Goal: Use online tool/utility: Utilize a website feature to perform a specific function

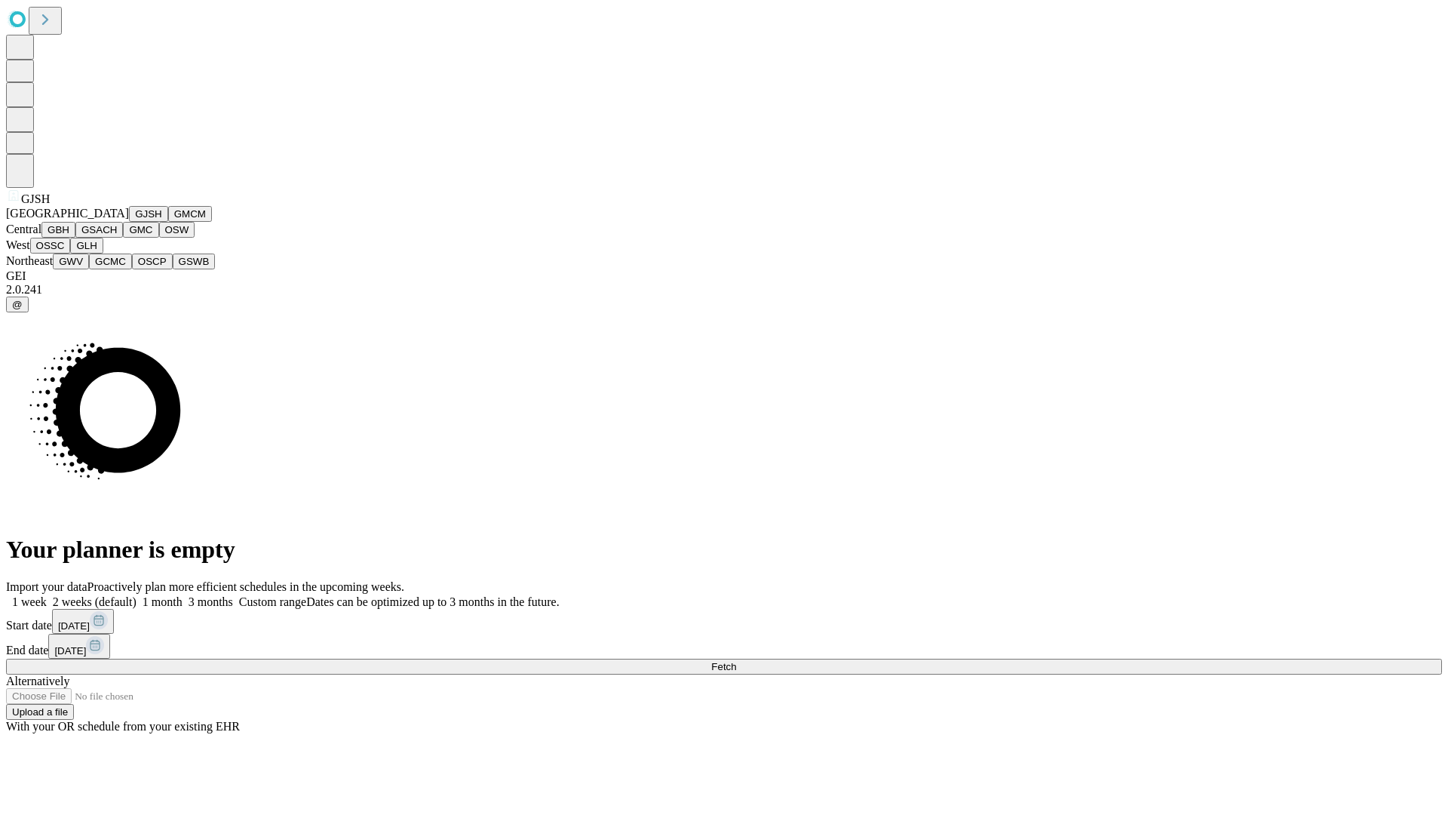
click at [129, 222] on button "GJSH" at bounding box center [148, 214] width 39 height 16
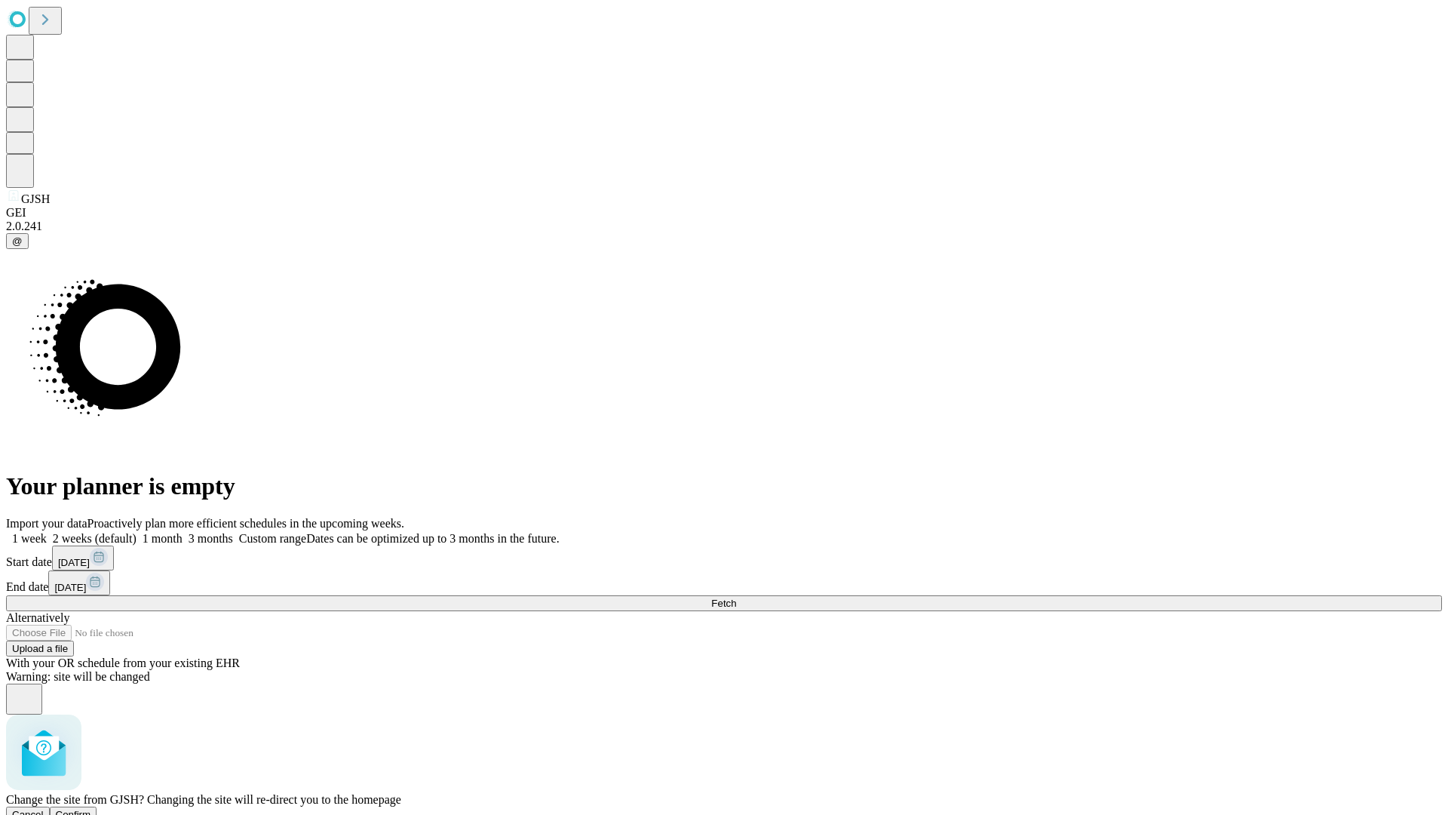
click at [91, 809] on span "Confirm" at bounding box center [73, 814] width 35 height 11
click at [47, 532] on label "1 week" at bounding box center [26, 538] width 41 height 13
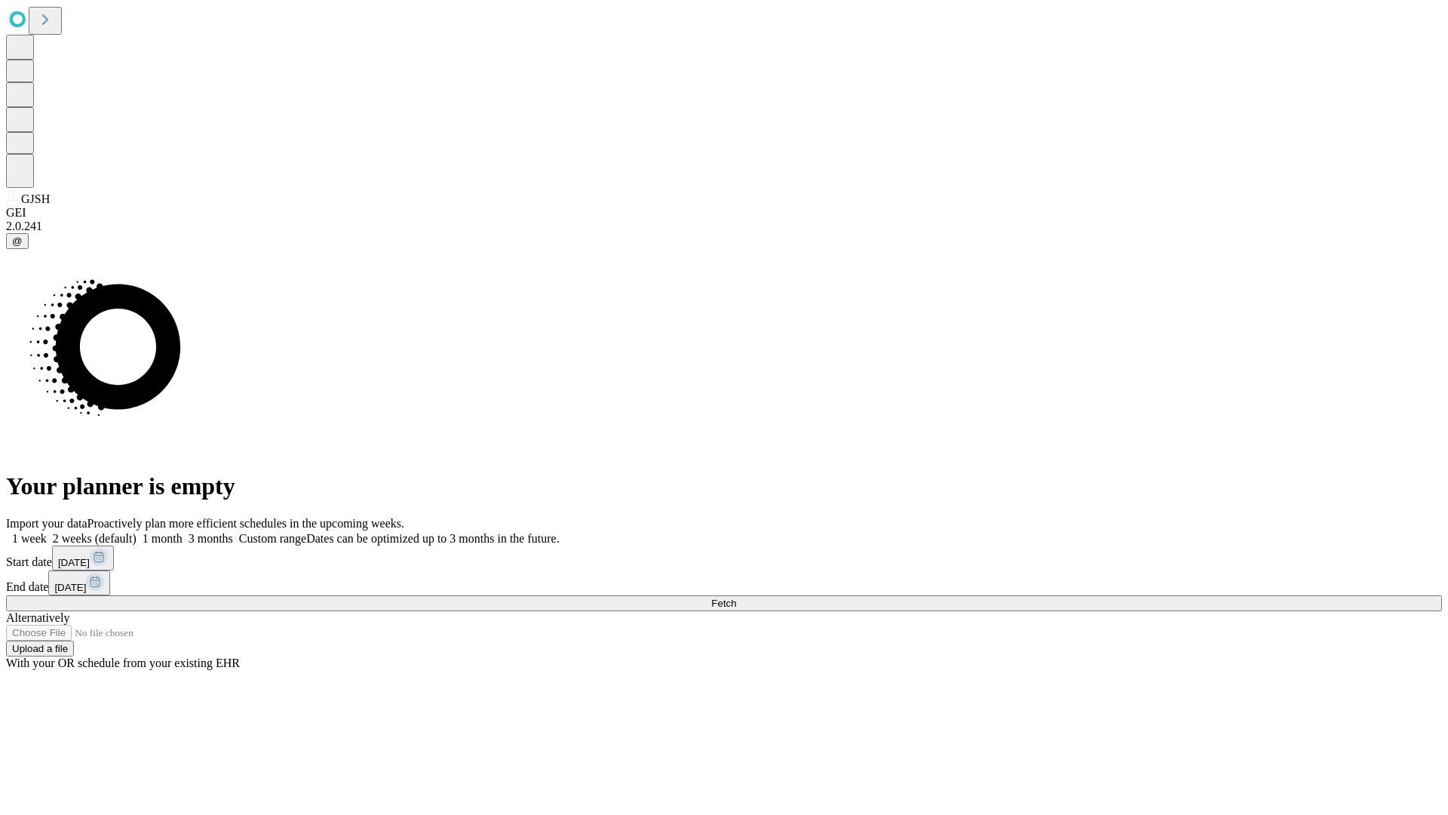
click at [736, 597] on span "Fetch" at bounding box center [723, 602] width 25 height 11
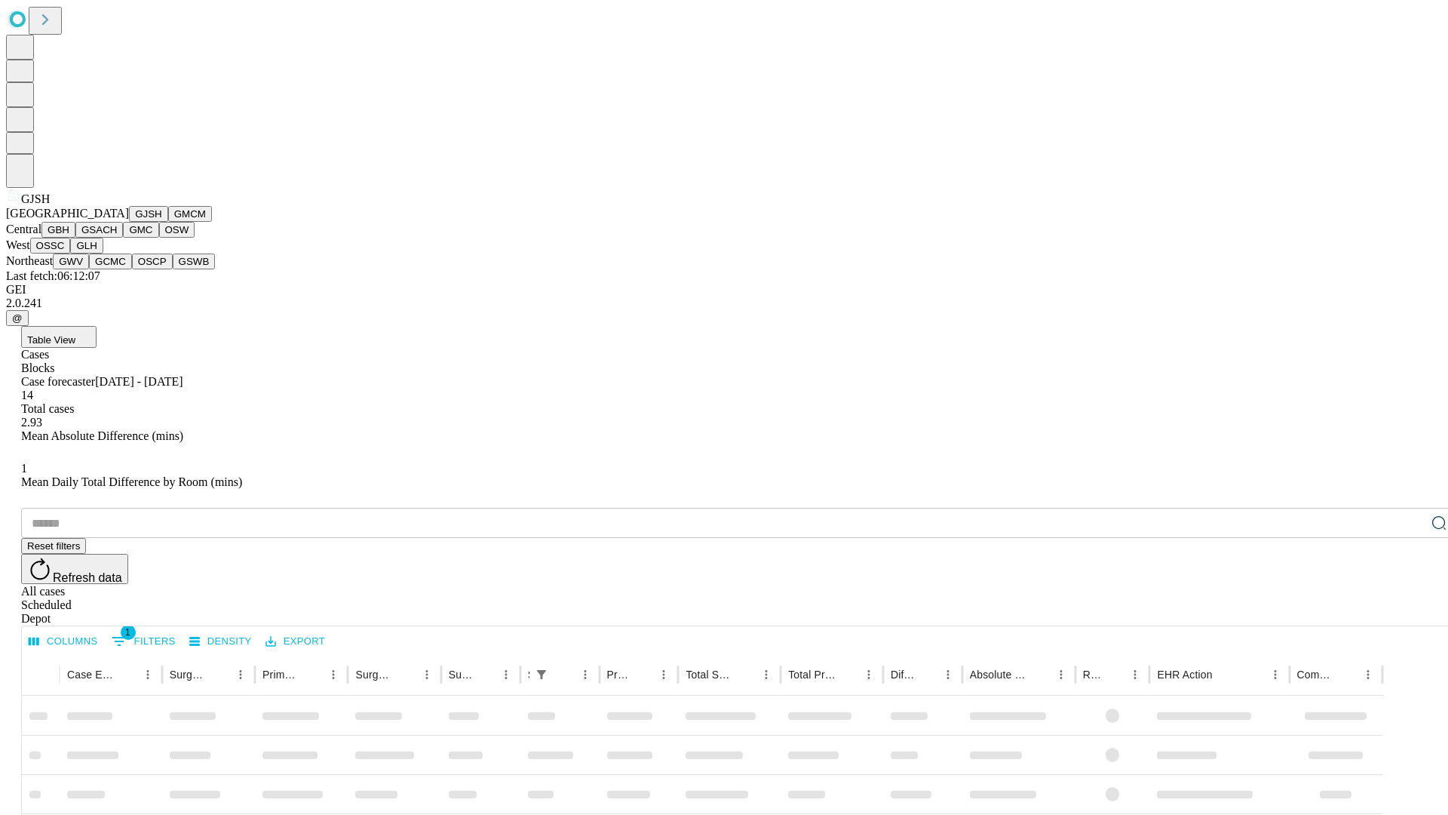
click at [168, 222] on button "GMCM" at bounding box center [190, 214] width 44 height 16
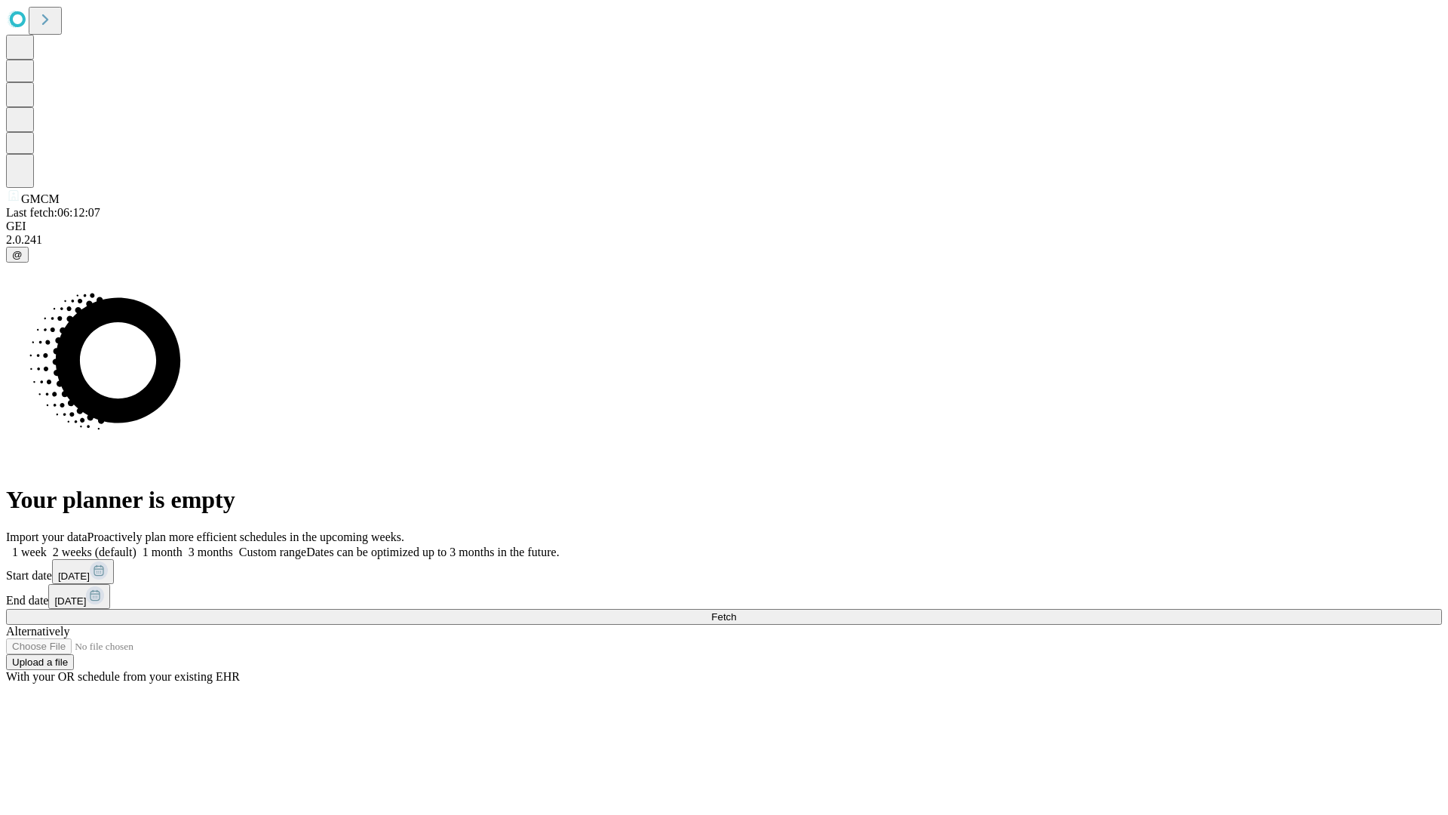
click at [47, 545] on label "1 week" at bounding box center [26, 551] width 41 height 13
click at [736, 611] on span "Fetch" at bounding box center [723, 616] width 25 height 11
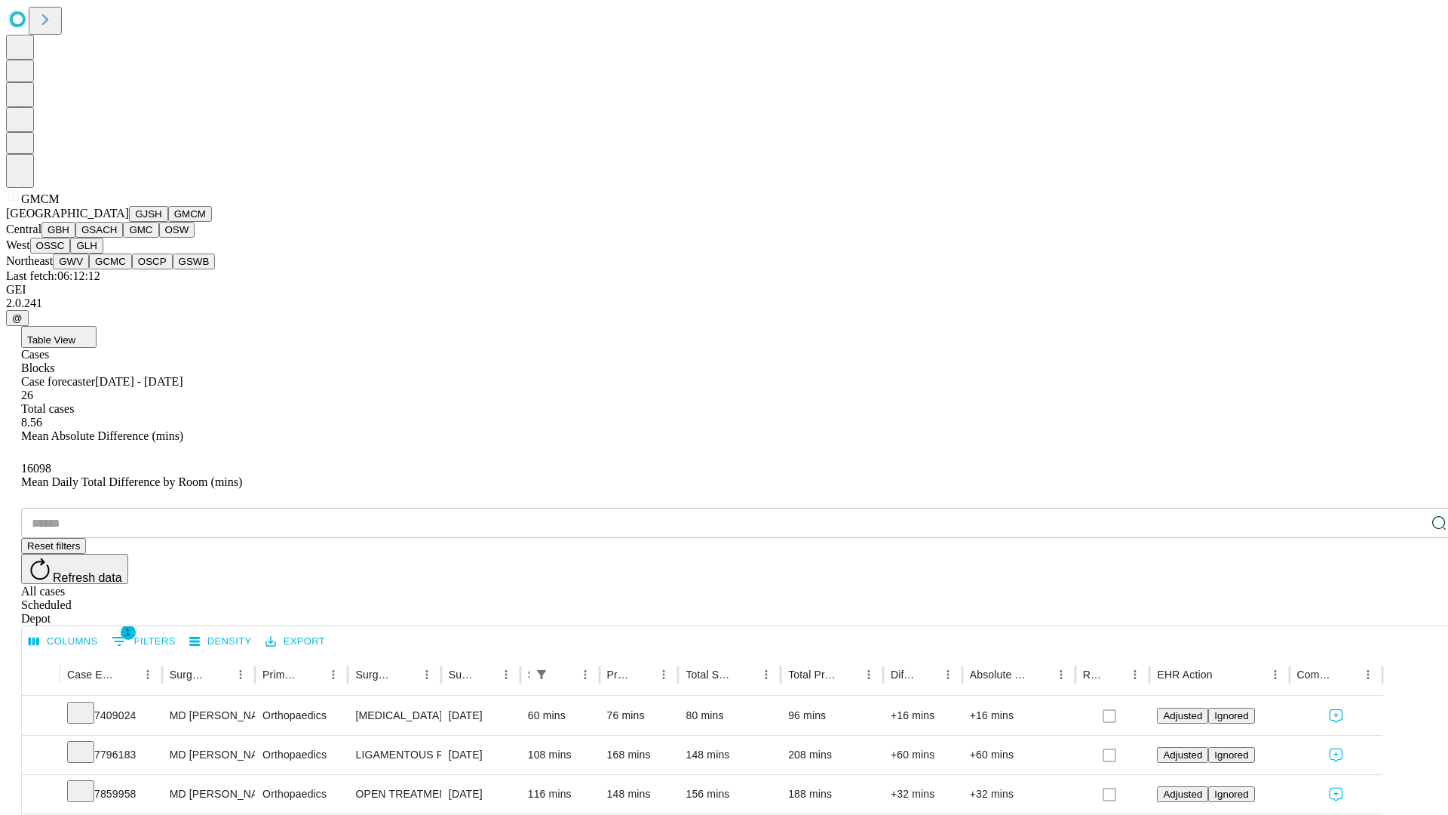
click at [75, 238] on button "GBH" at bounding box center [58, 230] width 34 height 16
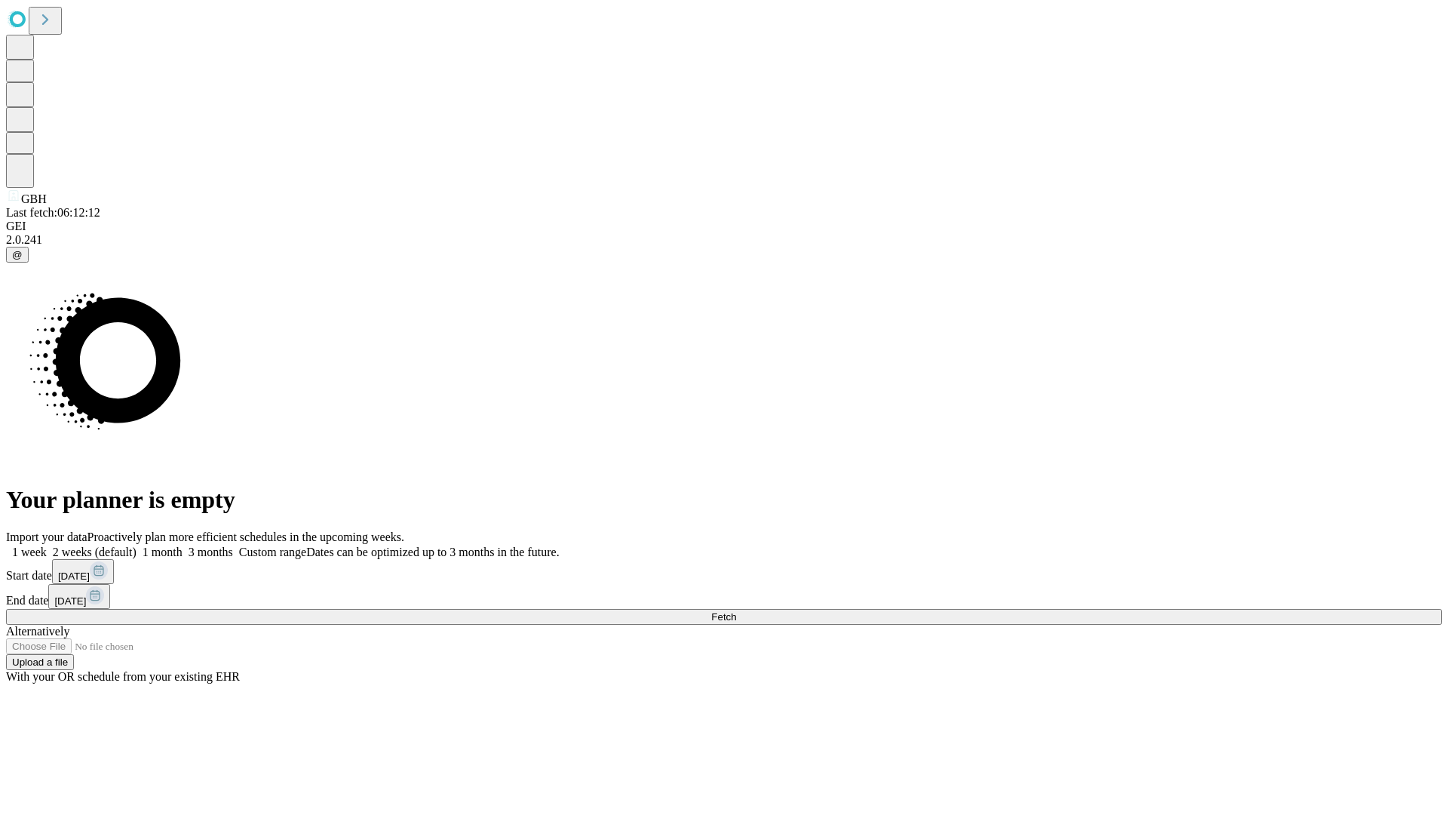
click at [47, 545] on label "1 week" at bounding box center [26, 551] width 41 height 13
click at [736, 611] on span "Fetch" at bounding box center [723, 616] width 25 height 11
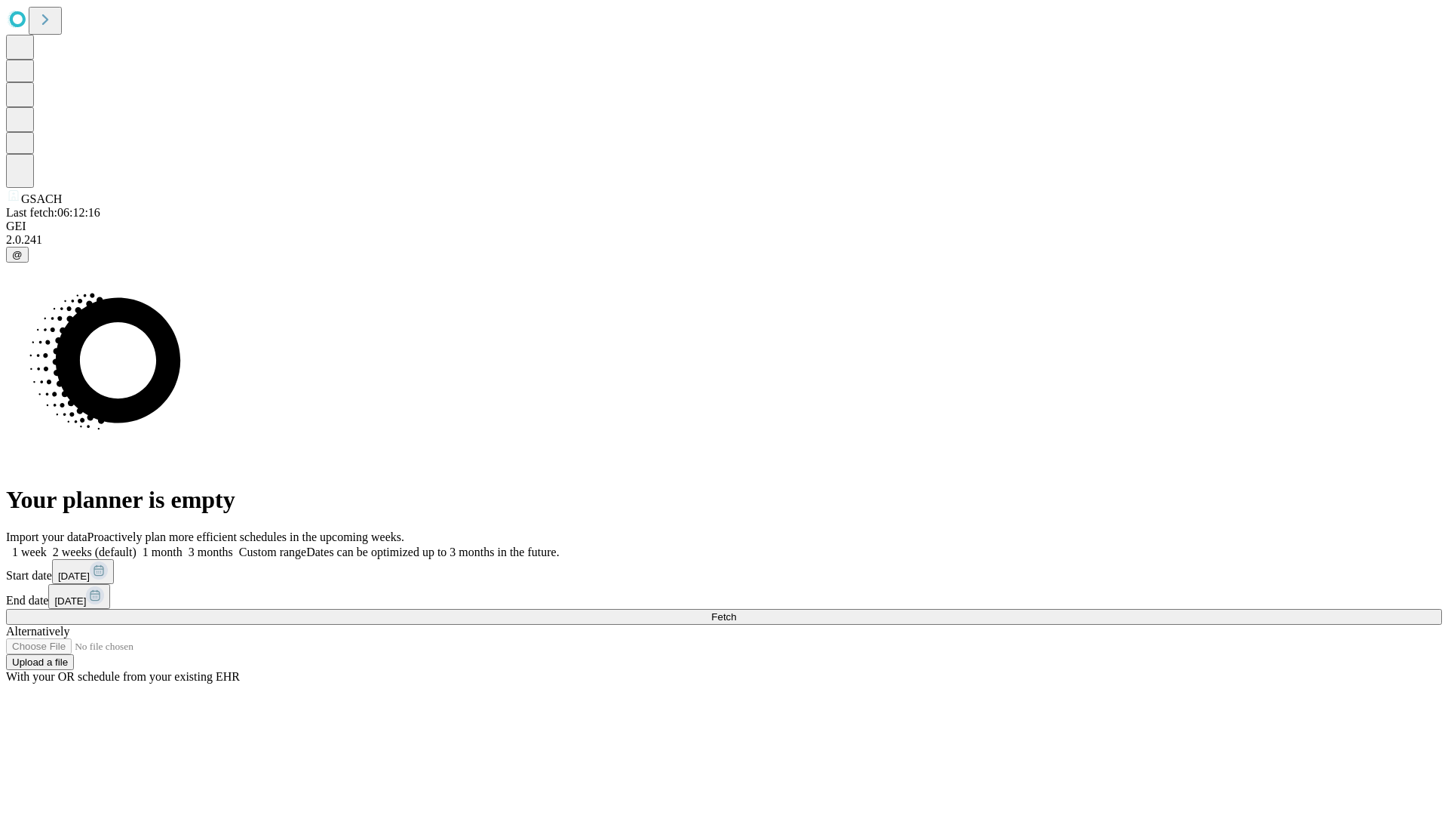
click at [47, 545] on label "1 week" at bounding box center [26, 551] width 41 height 13
click at [736, 611] on span "Fetch" at bounding box center [723, 616] width 25 height 11
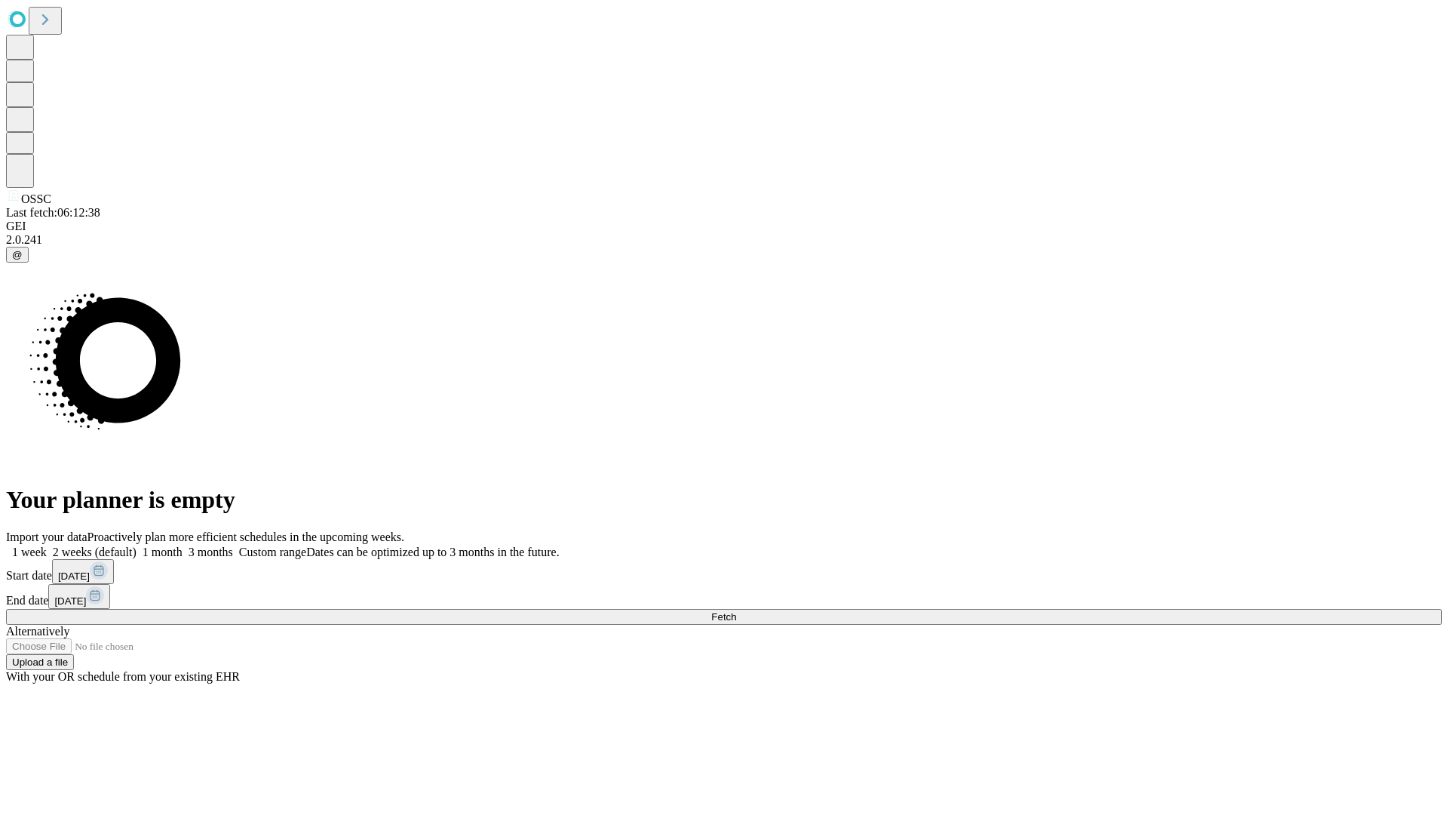
click at [47, 545] on label "1 week" at bounding box center [26, 551] width 41 height 13
click at [736, 611] on span "Fetch" at bounding box center [723, 616] width 25 height 11
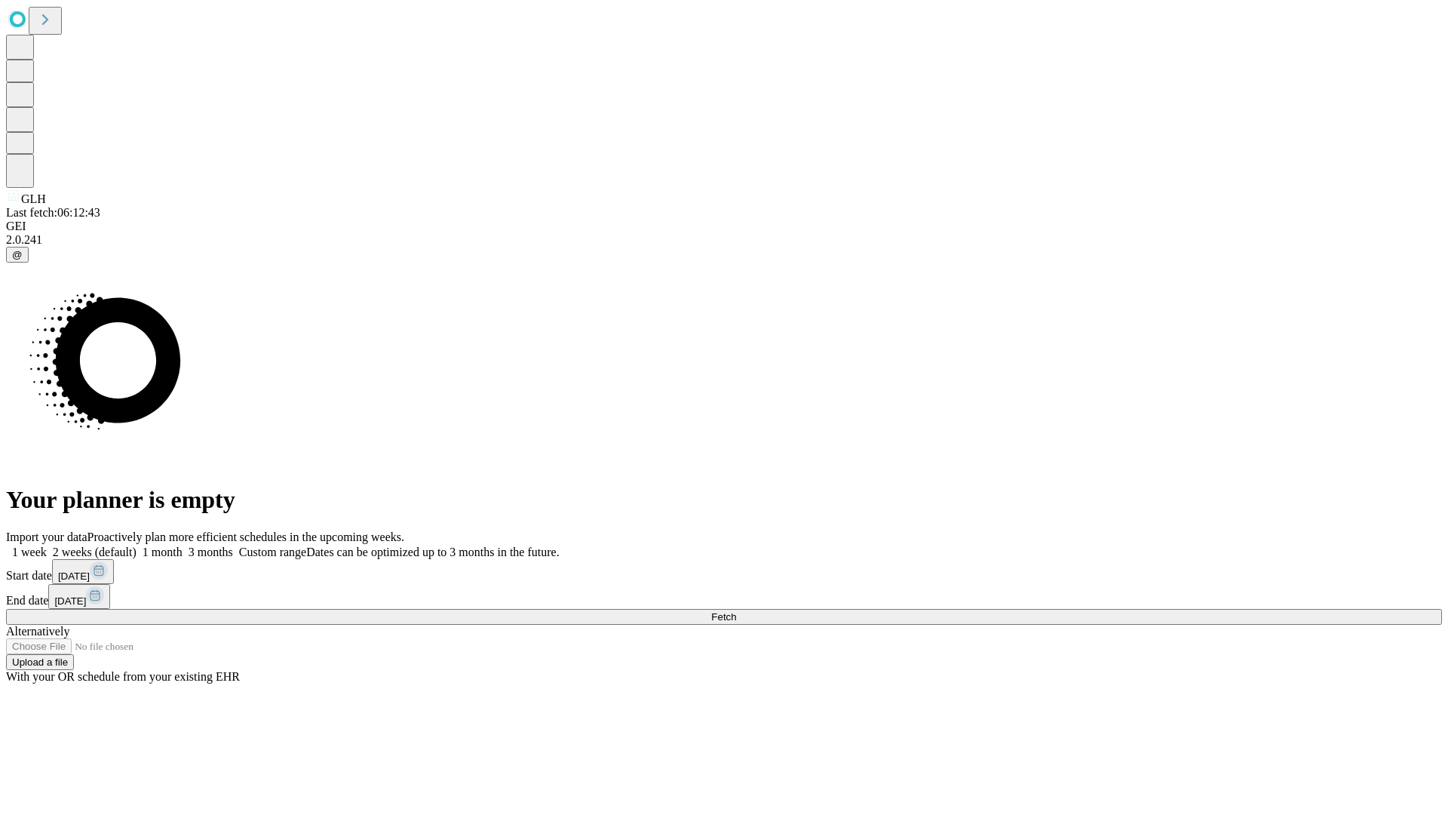
click at [736, 611] on span "Fetch" at bounding box center [723, 616] width 25 height 11
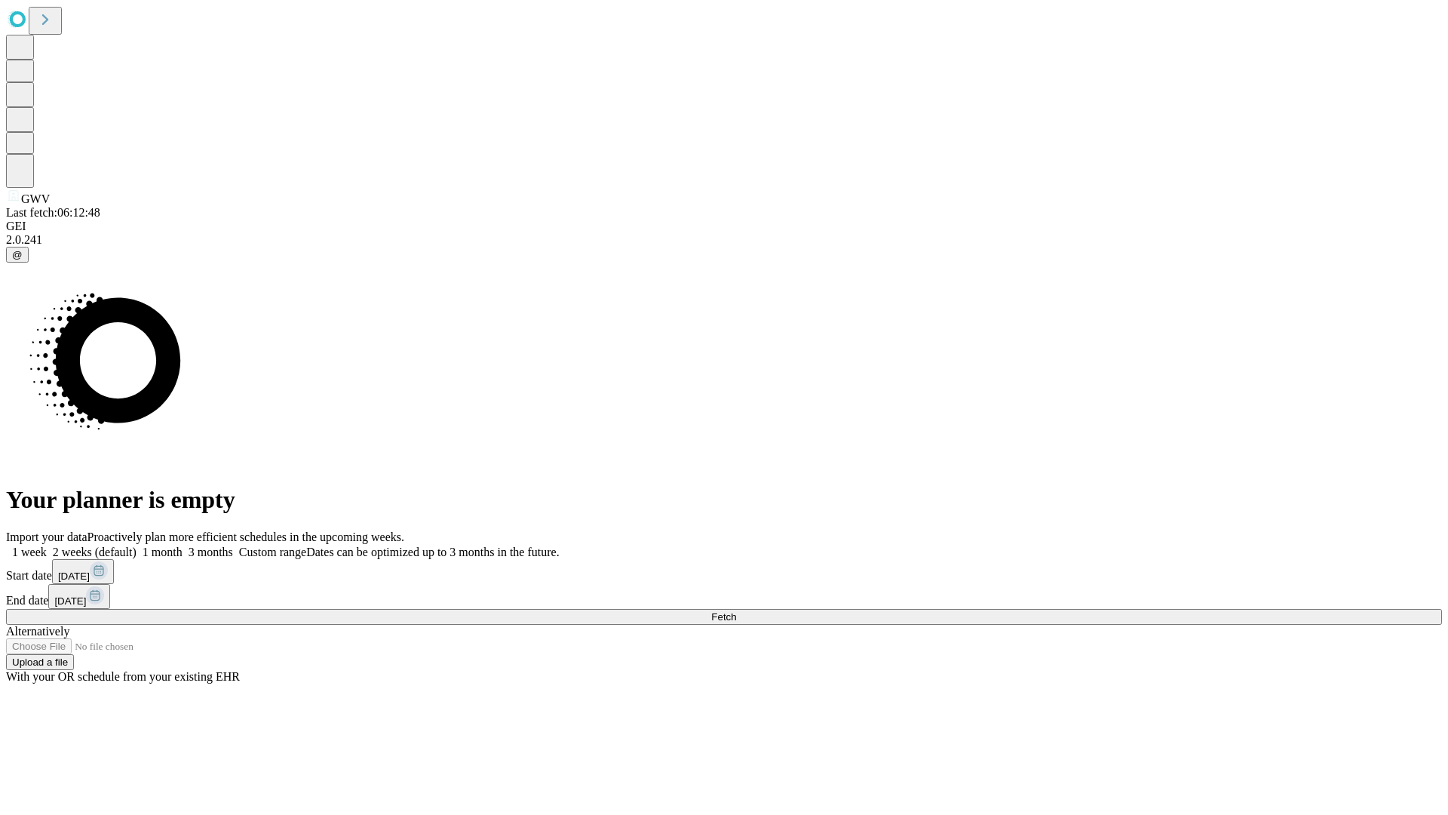
click at [47, 545] on label "1 week" at bounding box center [26, 551] width 41 height 13
click at [736, 611] on span "Fetch" at bounding box center [723, 616] width 25 height 11
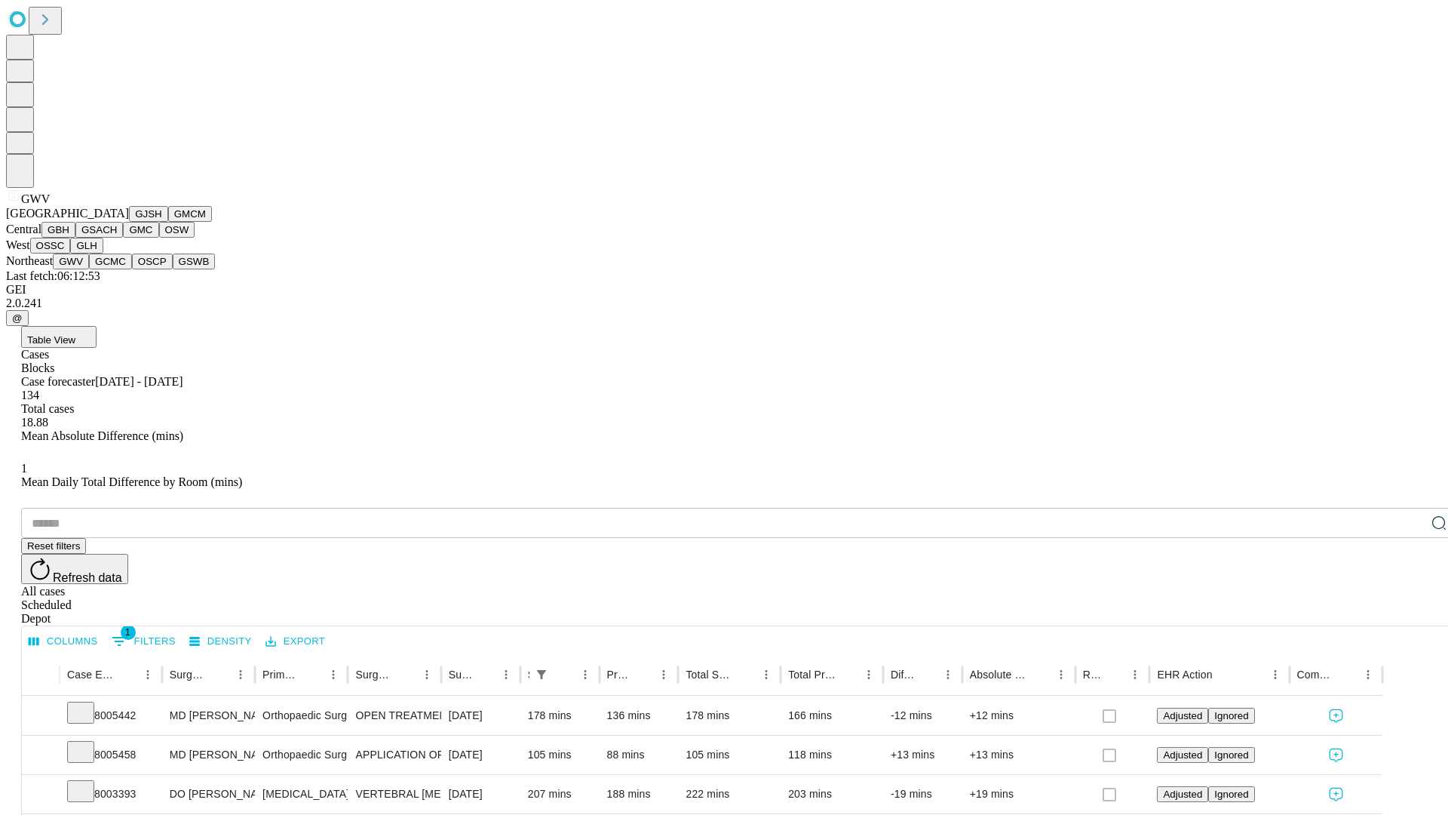
click at [117, 269] on button "GCMC" at bounding box center [110, 261] width 43 height 16
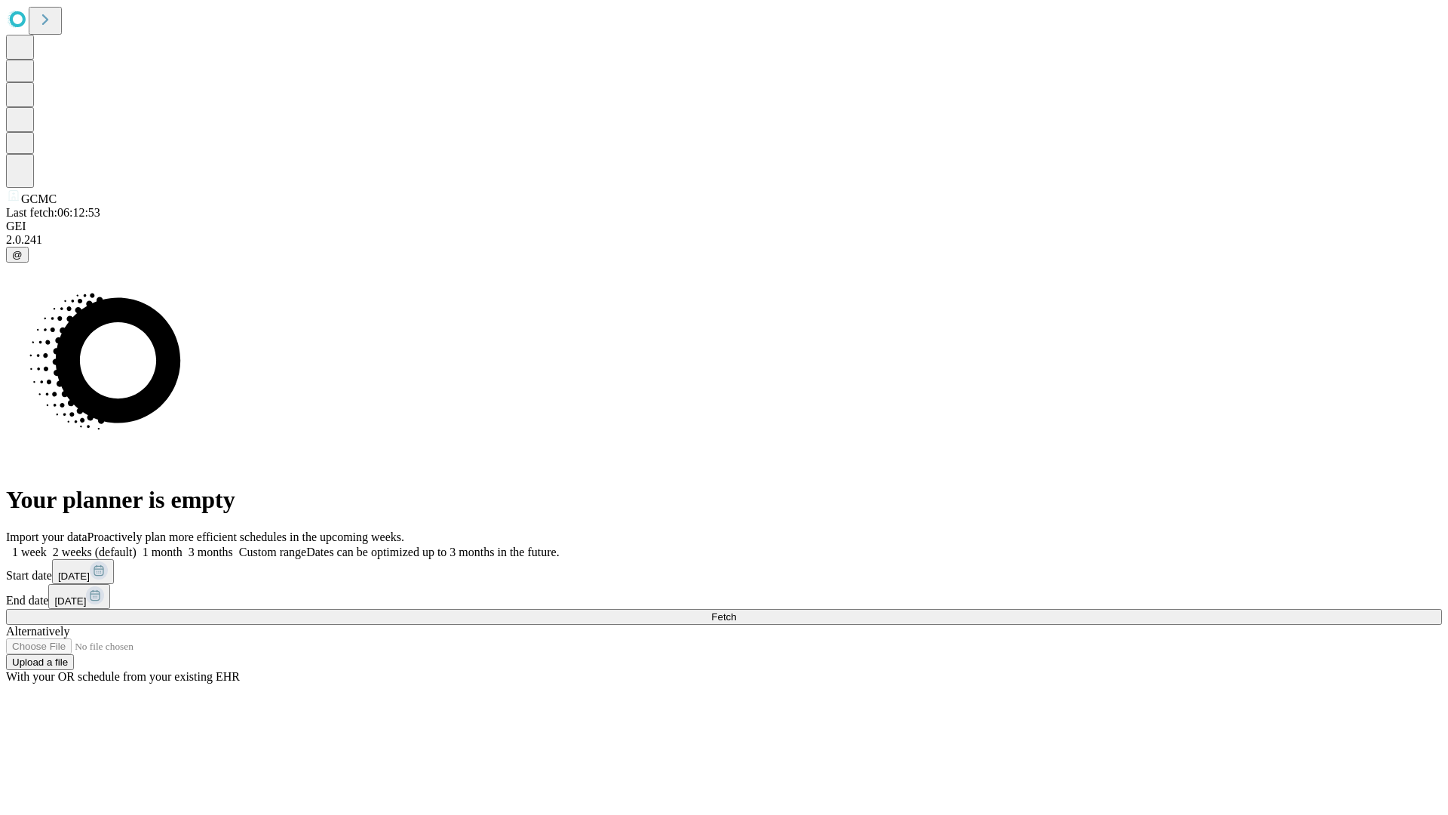
click at [47, 545] on label "1 week" at bounding box center [26, 551] width 41 height 13
click at [736, 611] on span "Fetch" at bounding box center [723, 616] width 25 height 11
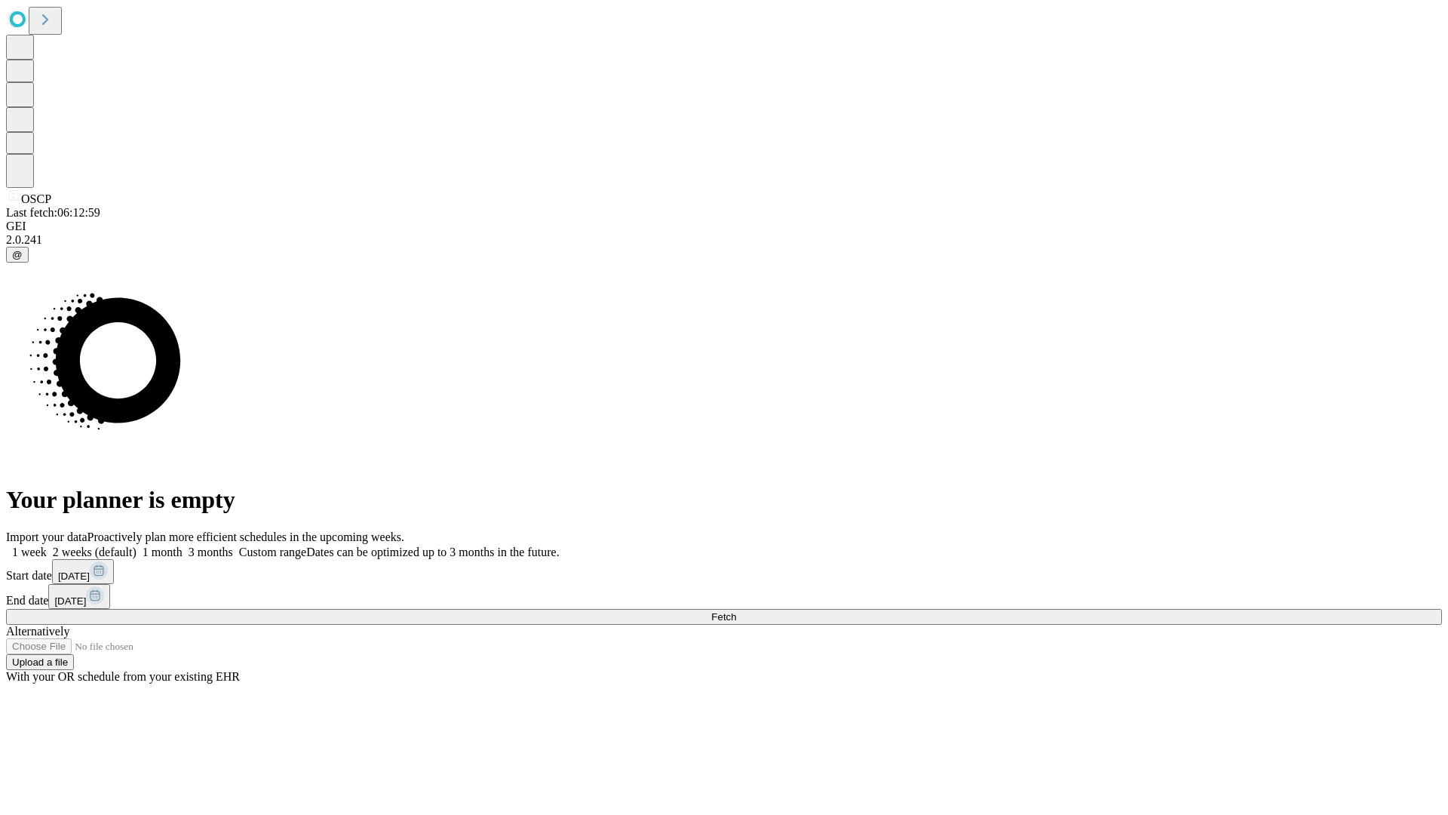
click at [47, 545] on label "1 week" at bounding box center [26, 551] width 41 height 13
click at [736, 611] on span "Fetch" at bounding box center [723, 616] width 25 height 11
